Goal: Find specific page/section: Find specific page/section

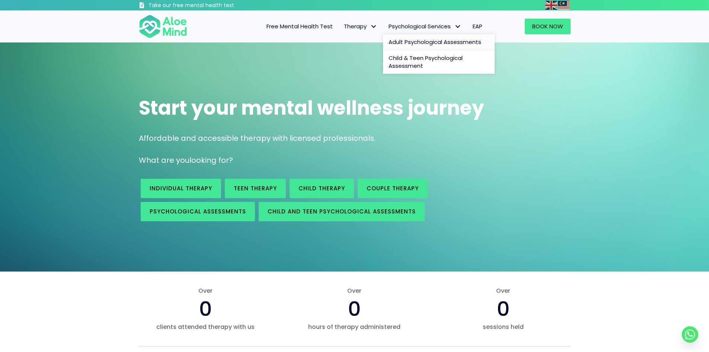
click at [406, 41] on span "Adult Psychological Assessments" at bounding box center [435, 42] width 93 height 8
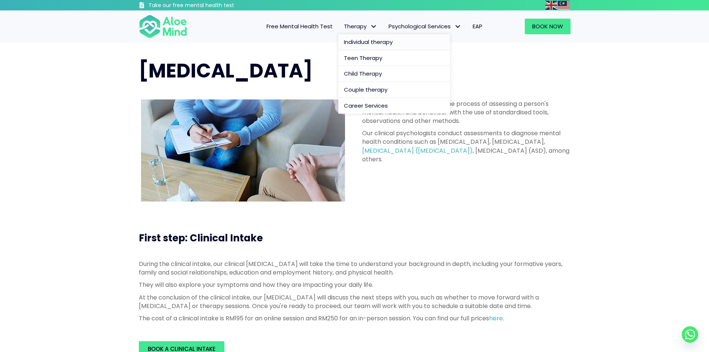
click at [373, 41] on span "Individual therapy" at bounding box center [368, 42] width 49 height 8
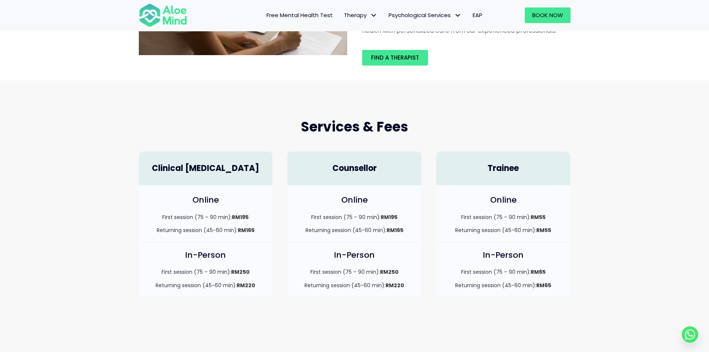
scroll to position [149, 0]
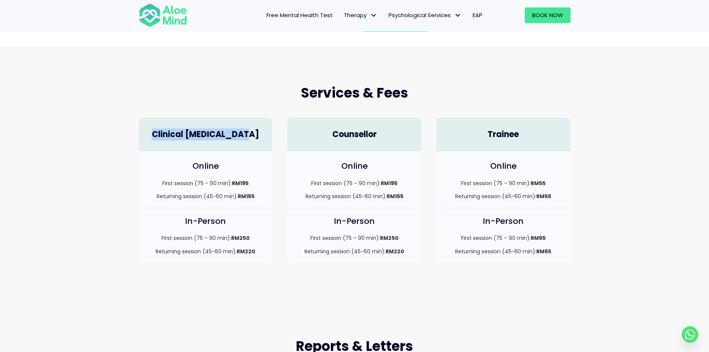
drag, startPoint x: 253, startPoint y: 133, endPoint x: 141, endPoint y: 134, distance: 112.4
click at [141, 134] on div "Clinical [MEDICAL_DATA]" at bounding box center [206, 135] width 134 height 34
copy h4 "Clinical [MEDICAL_DATA]"
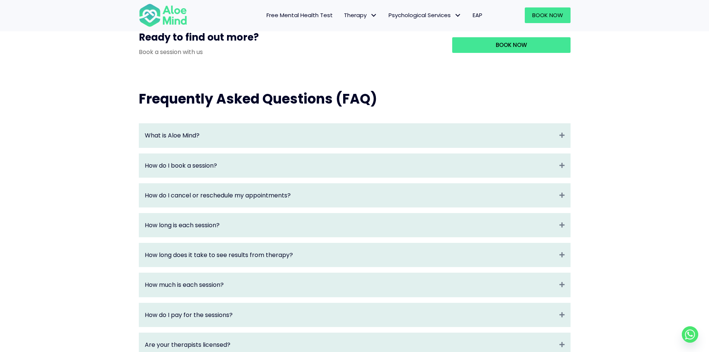
scroll to position [744, 0]
